Goal: Find specific page/section: Find specific page/section

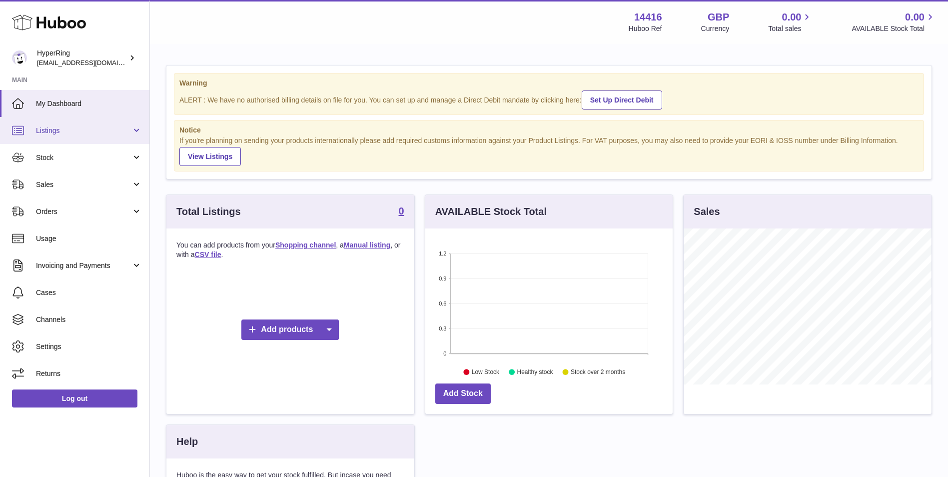
scroll to position [156, 247]
click at [91, 129] on span "Listings" at bounding box center [83, 130] width 95 height 9
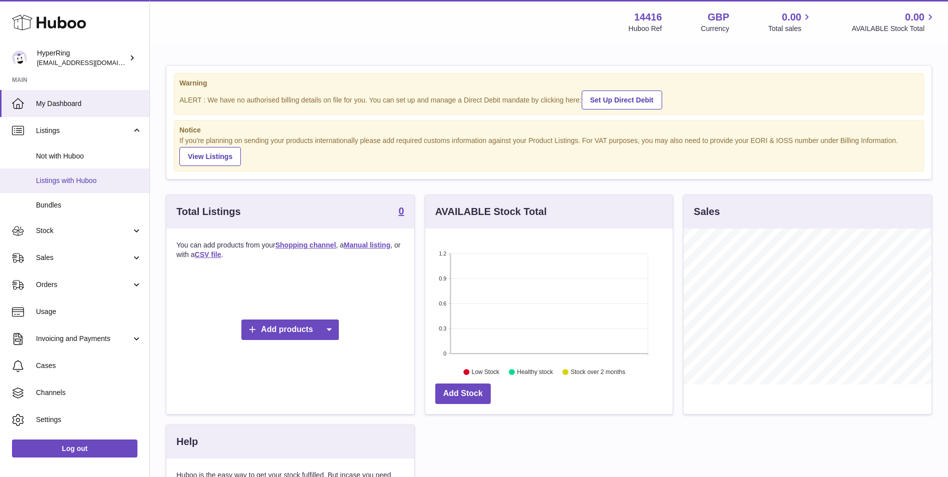
click at [95, 176] on span "Listings with Huboo" at bounding box center [89, 180] width 106 height 9
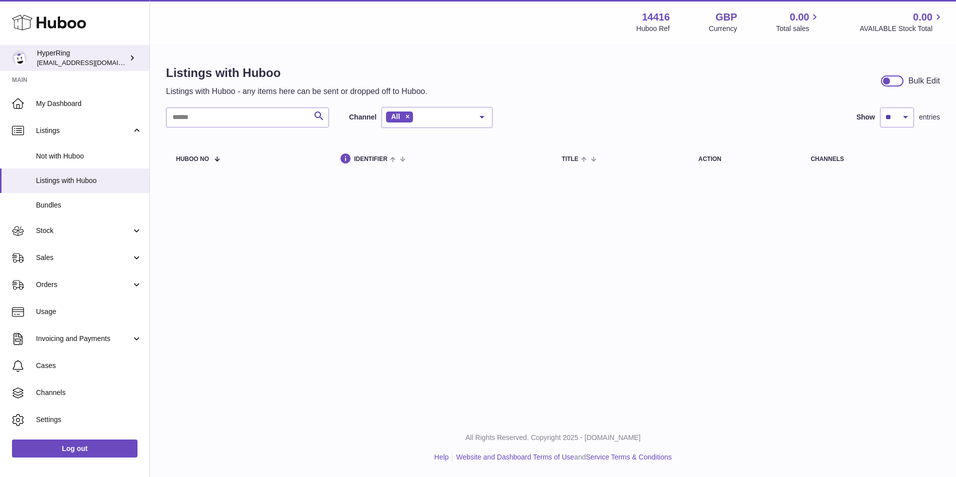
click at [58, 52] on div "HyperRing internalAdmin-14416@internal.huboo.com" at bounding box center [82, 57] width 90 height 19
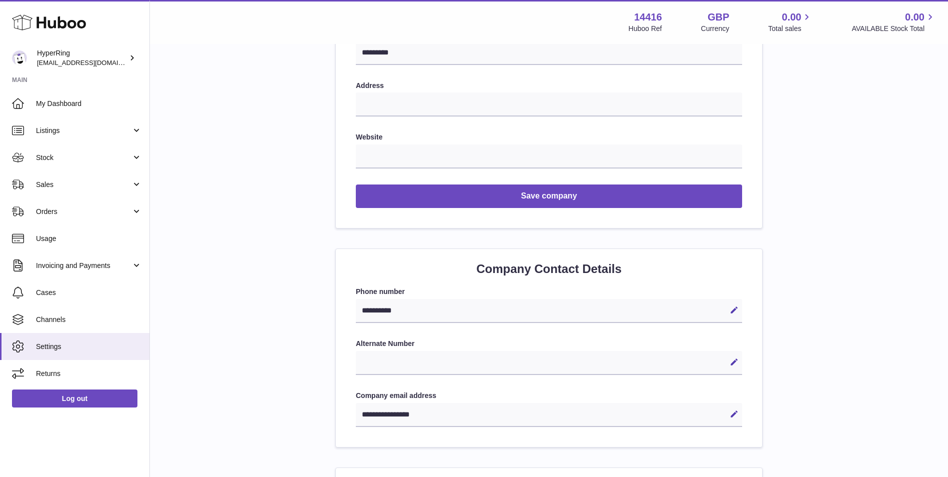
scroll to position [166, 0]
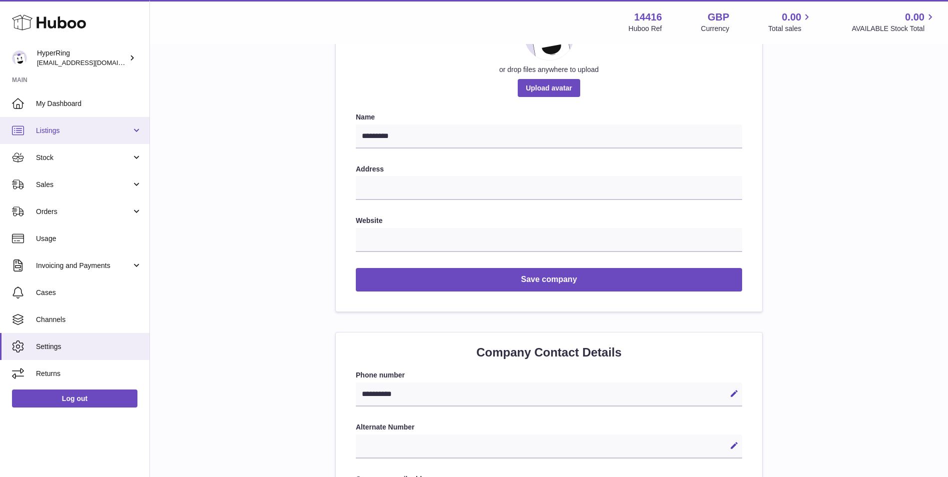
click at [88, 117] on link "Listings" at bounding box center [74, 130] width 149 height 27
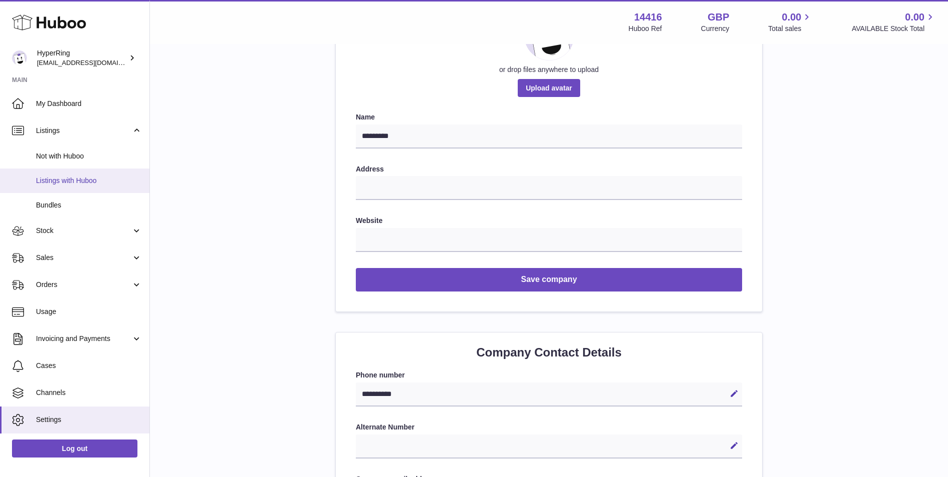
click at [76, 173] on link "Listings with Huboo" at bounding box center [74, 180] width 149 height 24
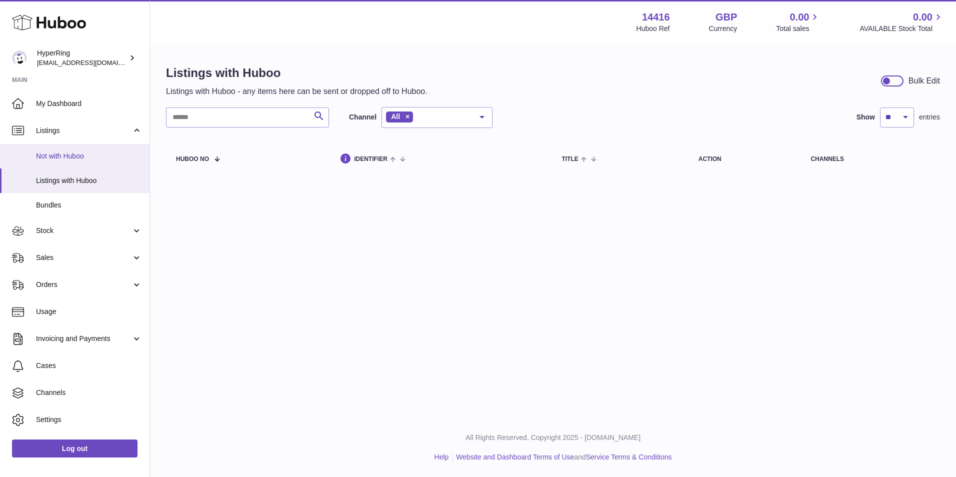
click at [77, 160] on span "Not with Huboo" at bounding box center [89, 155] width 106 height 9
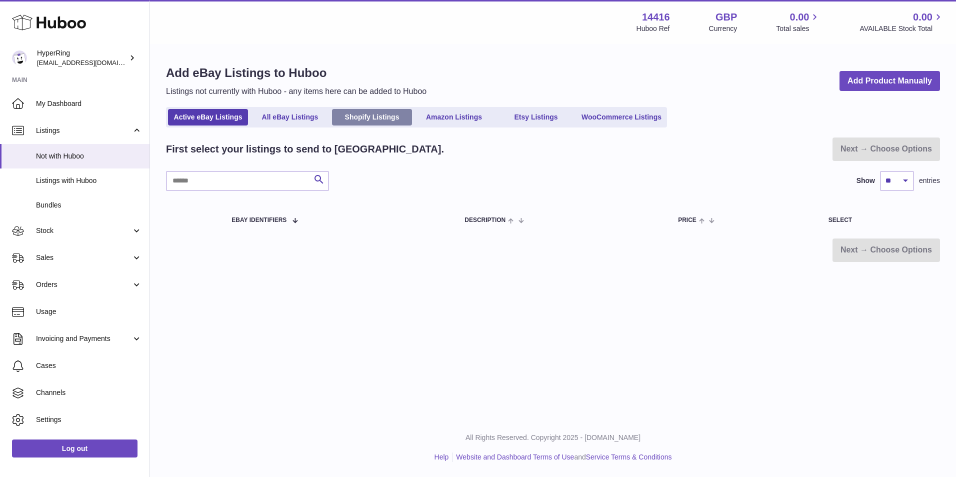
click at [379, 124] on link "Shopify Listings" at bounding box center [372, 117] width 80 height 16
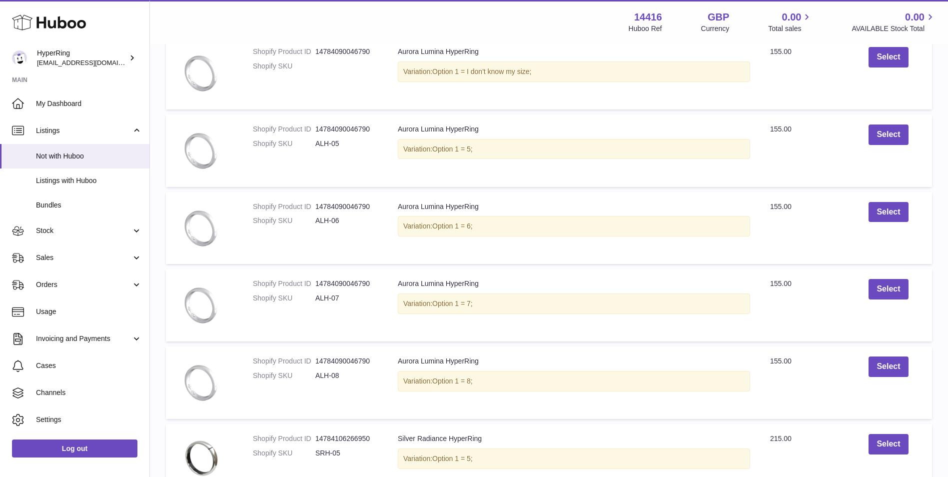
scroll to position [583, 0]
